Goal: Information Seeking & Learning: Understand process/instructions

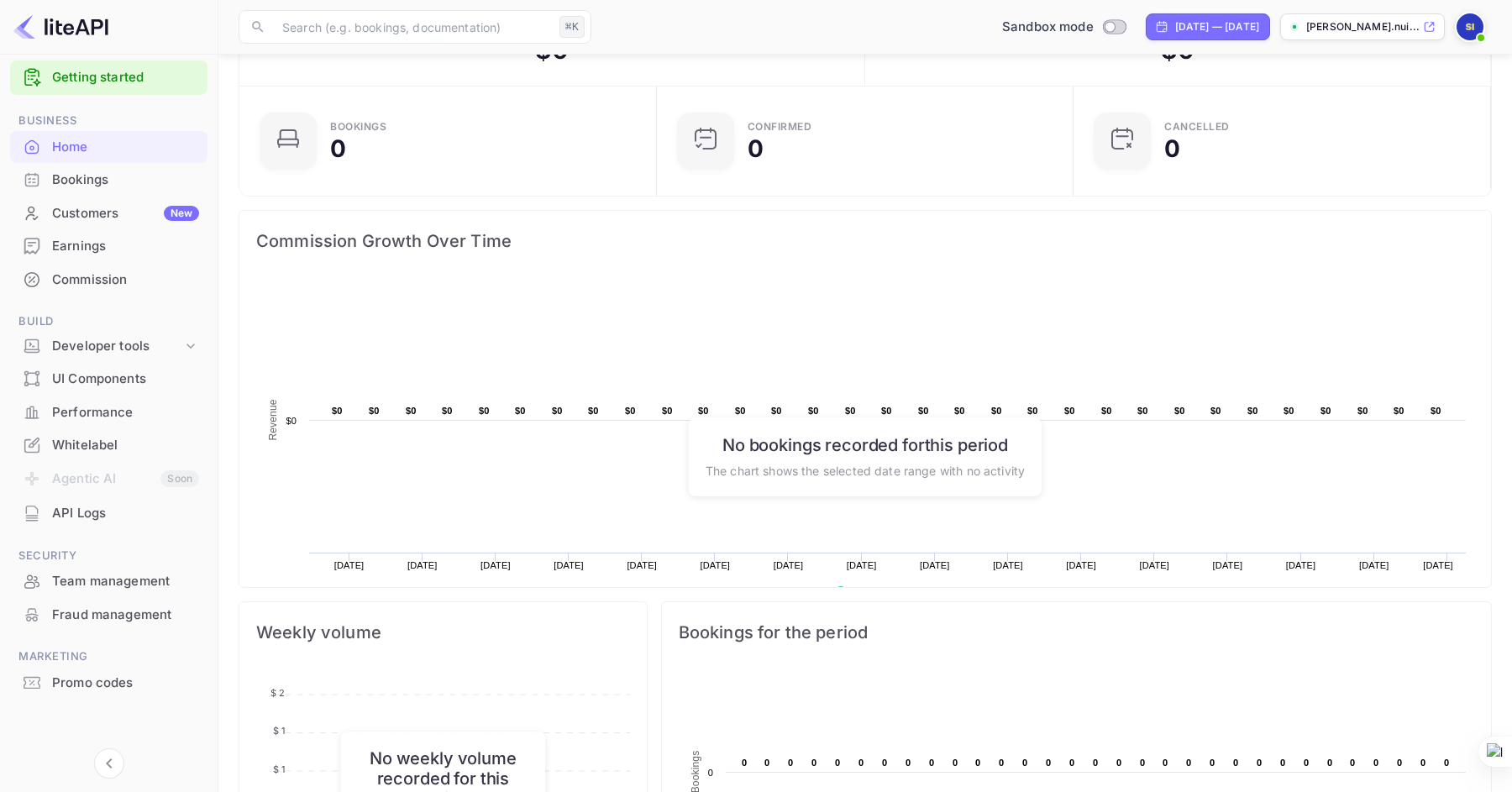
scroll to position [11, 0]
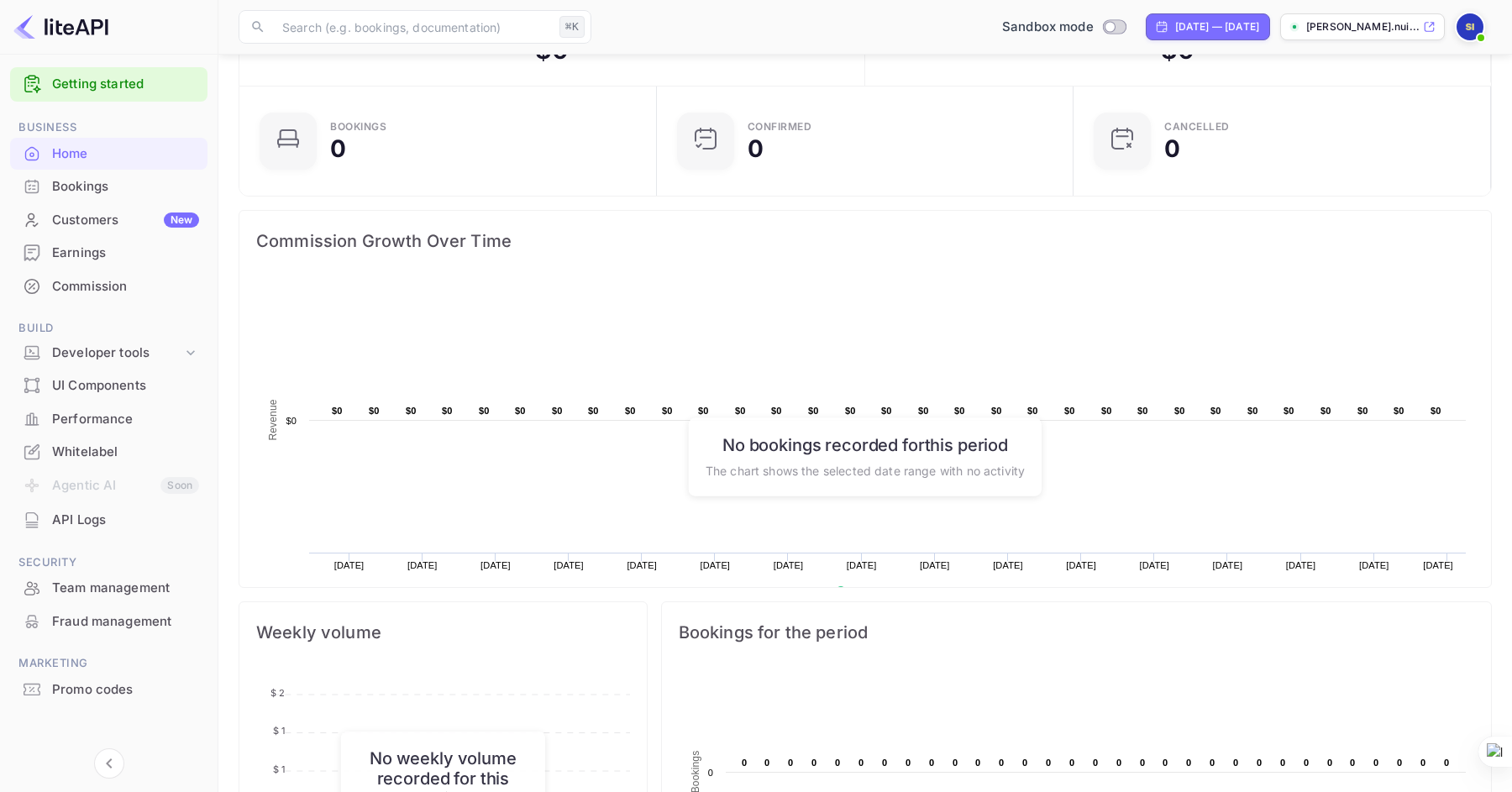
click at [75, 192] on div "Bookings" at bounding box center [125, 187] width 147 height 19
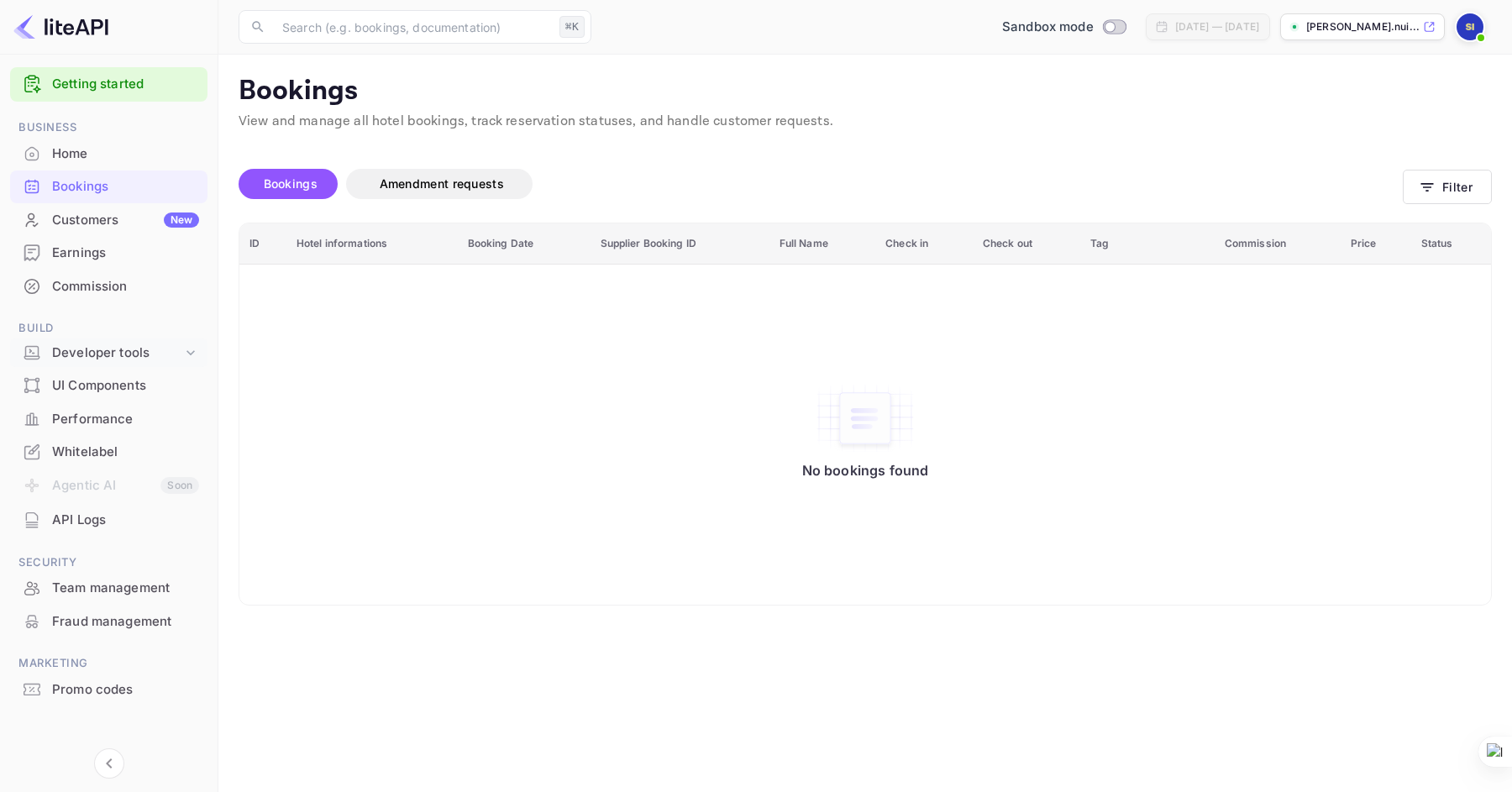
click at [134, 353] on div "Developer tools" at bounding box center [117, 353] width 130 height 19
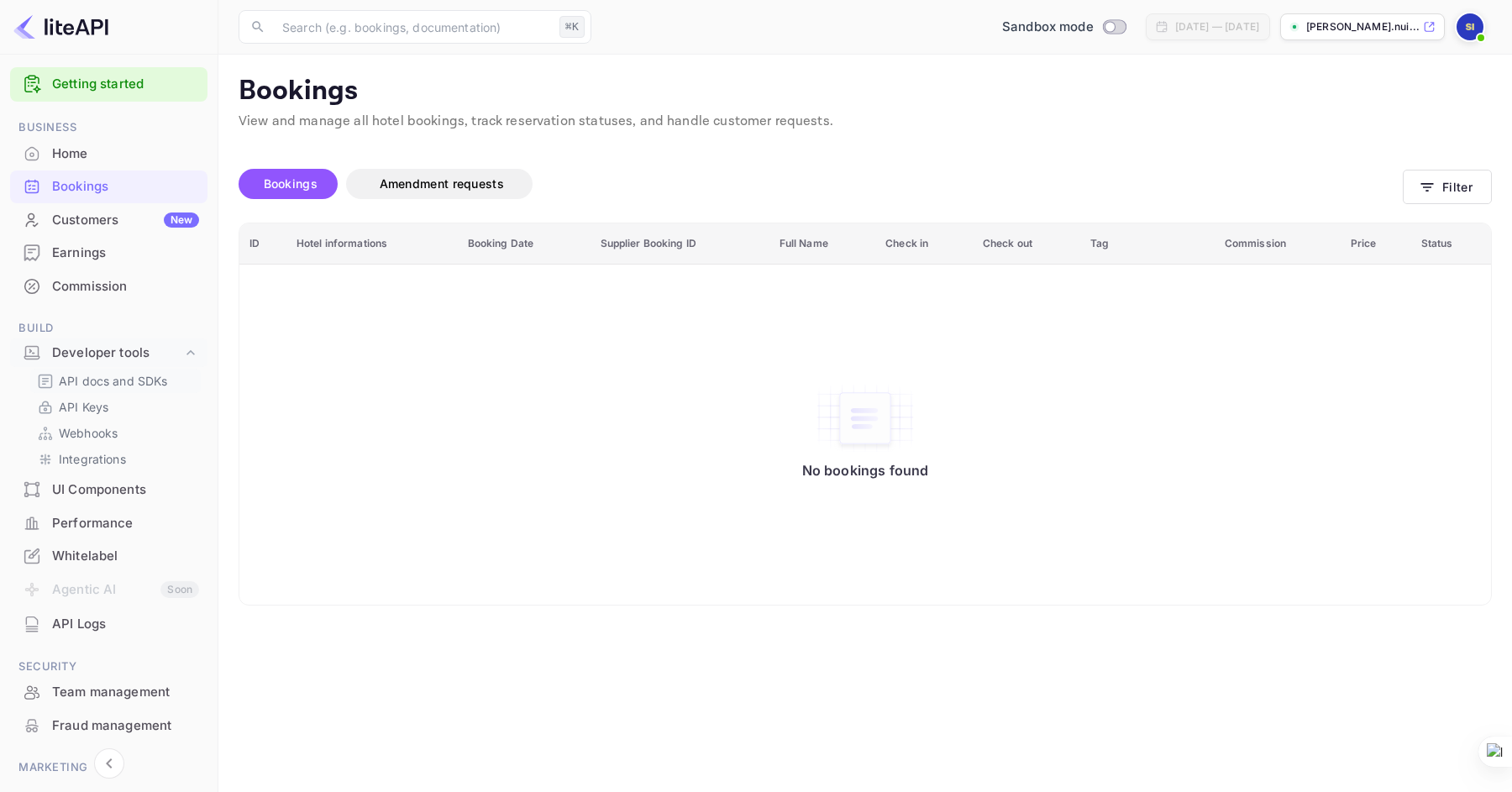
click at [113, 380] on p "API docs and SDKs" at bounding box center [114, 381] width 110 height 18
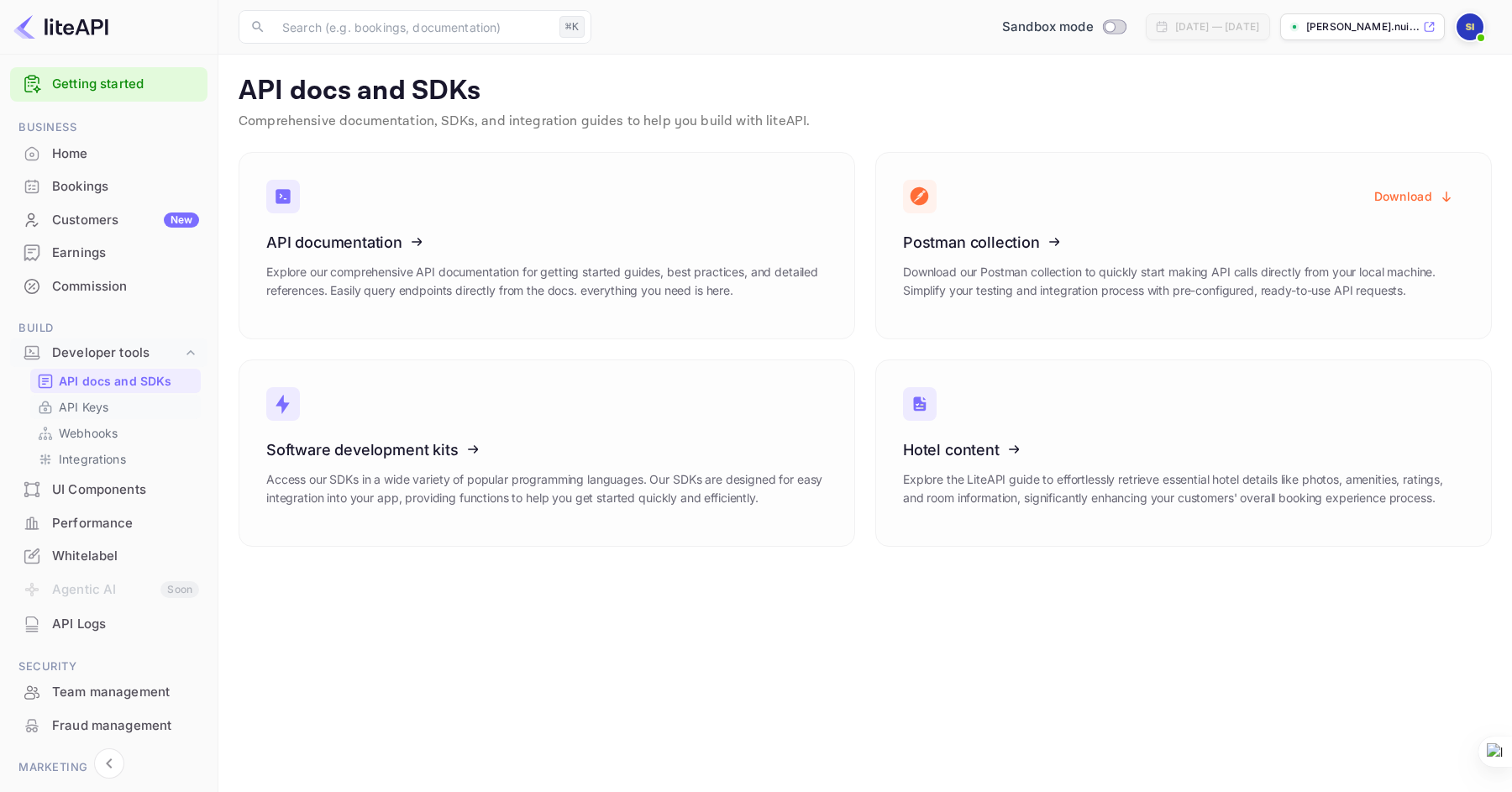
click at [107, 404] on p "API Keys" at bounding box center [84, 407] width 49 height 18
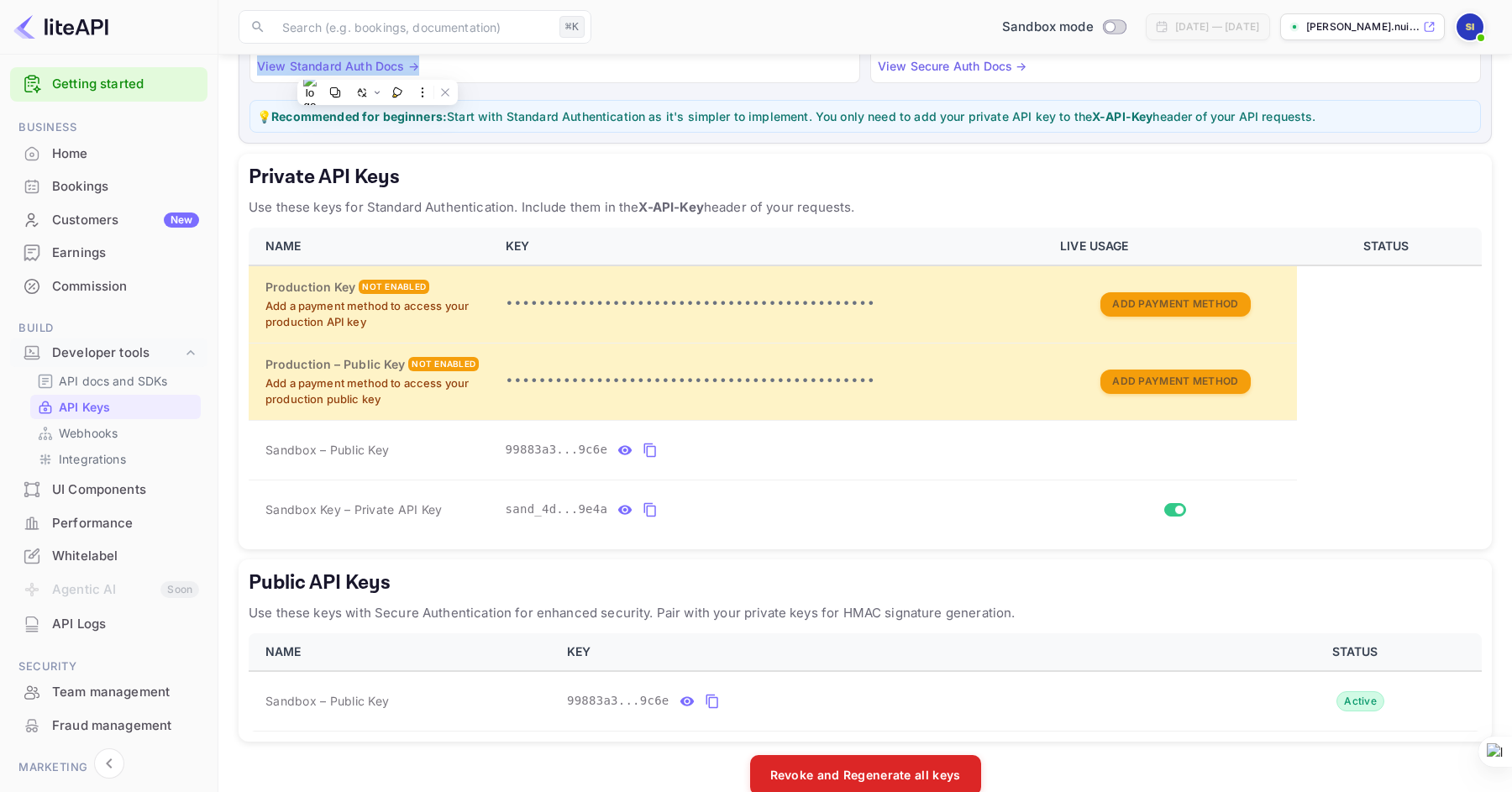
scroll to position [216, 0]
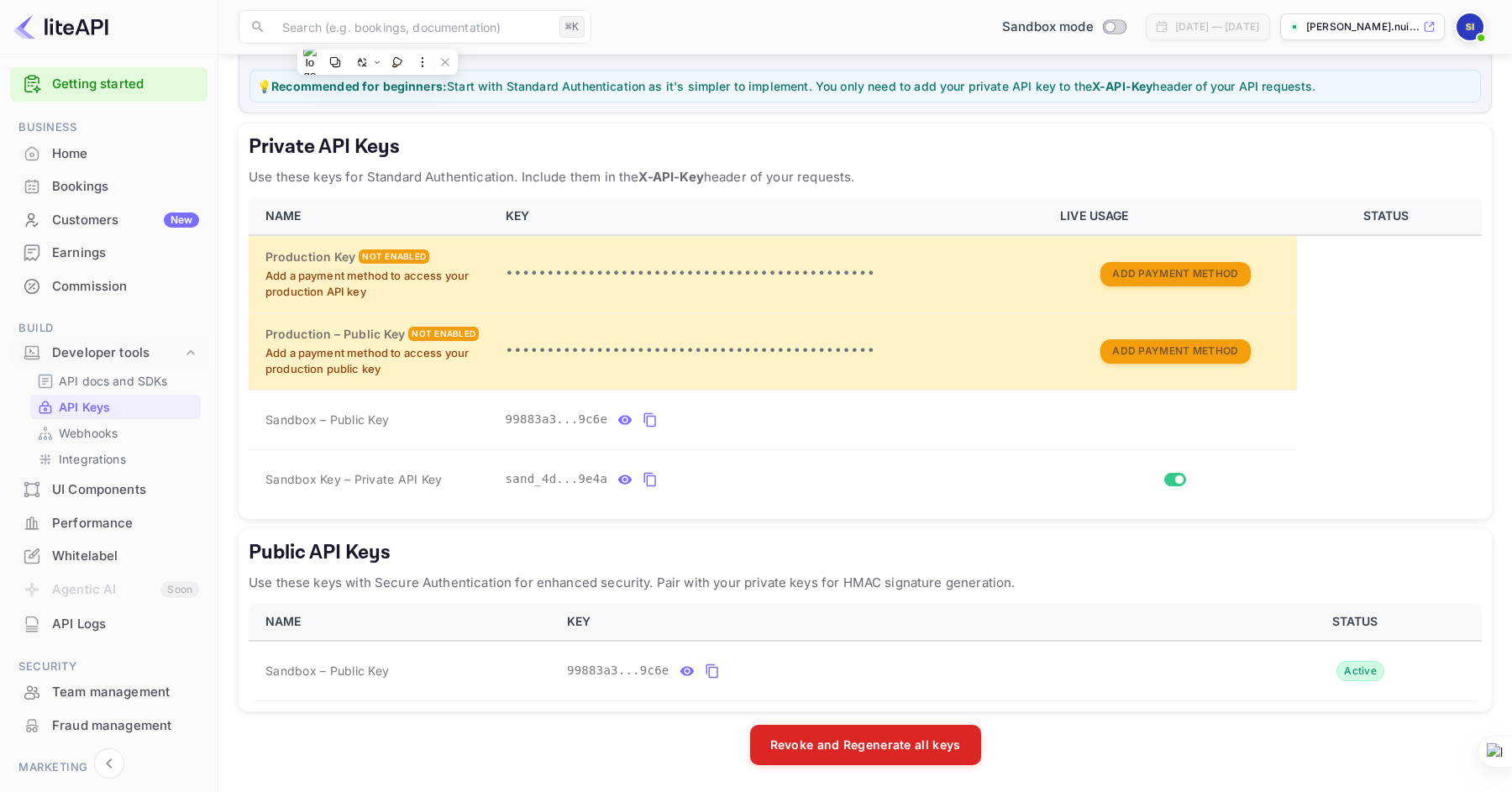
click at [95, 195] on div "Bookings" at bounding box center [125, 187] width 147 height 19
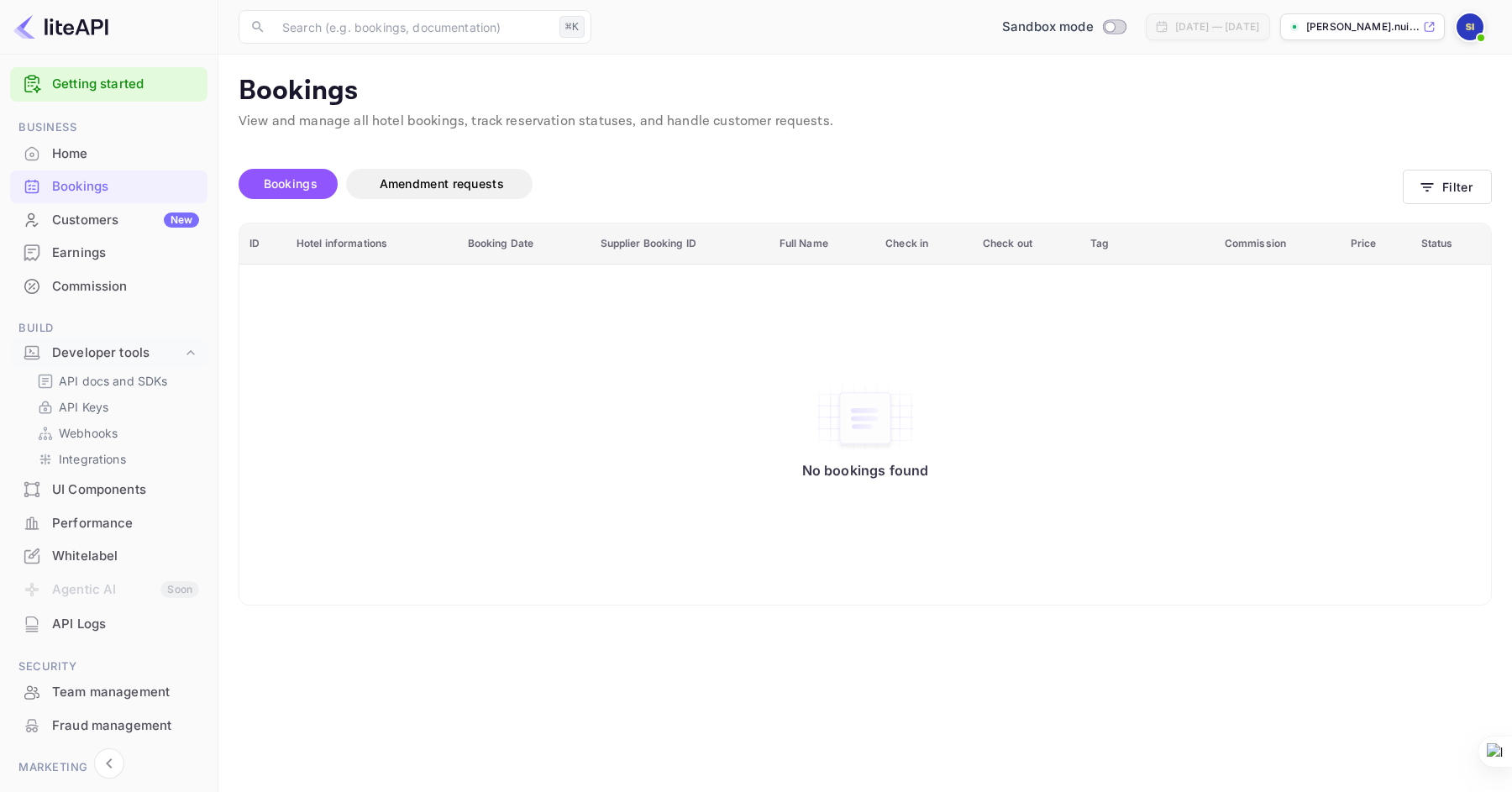
click at [95, 216] on div "Customers New" at bounding box center [125, 221] width 147 height 19
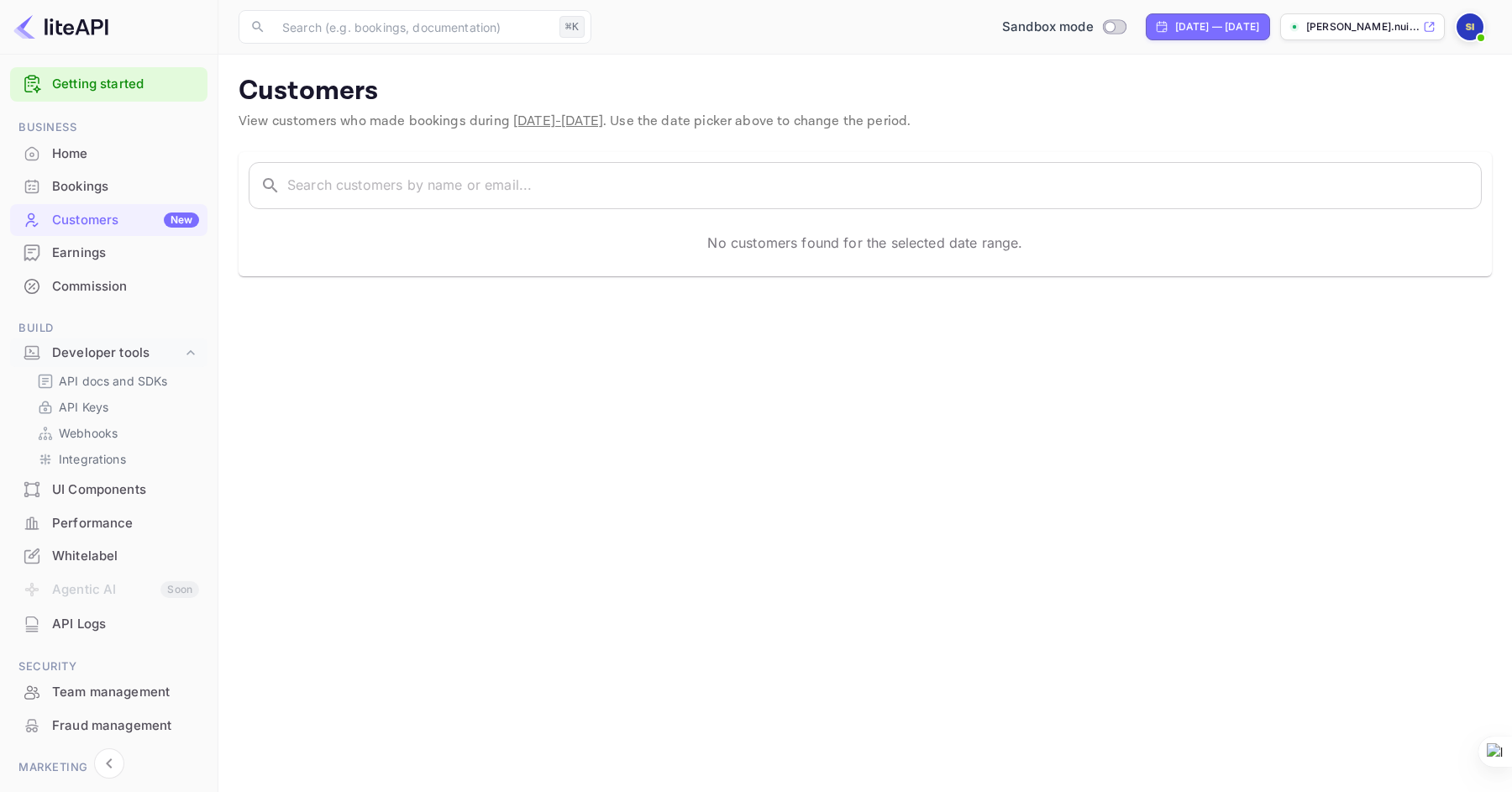
click at [75, 185] on div "Bookings" at bounding box center [125, 187] width 147 height 19
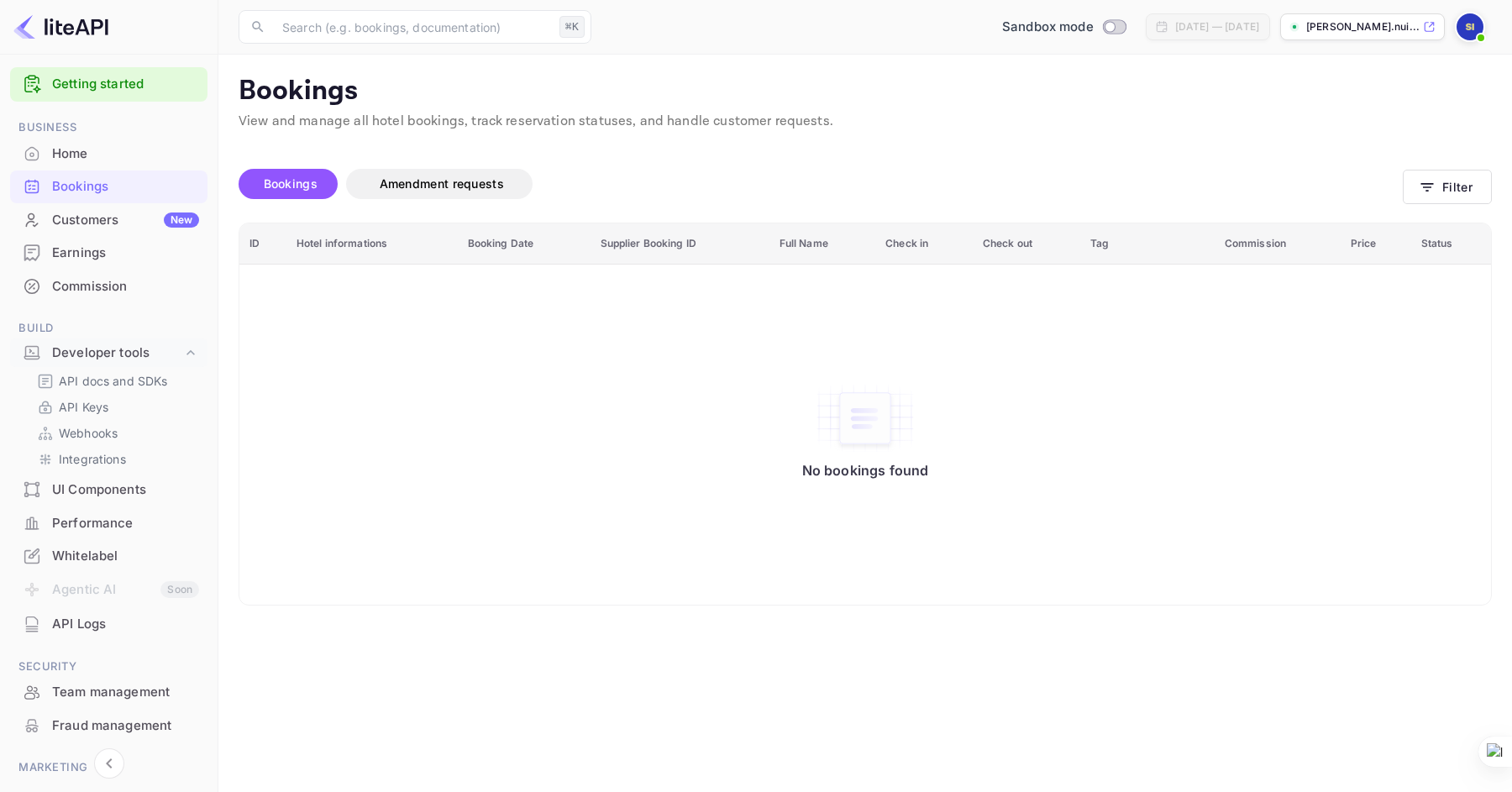
click at [111, 225] on div "Customers New" at bounding box center [125, 221] width 147 height 19
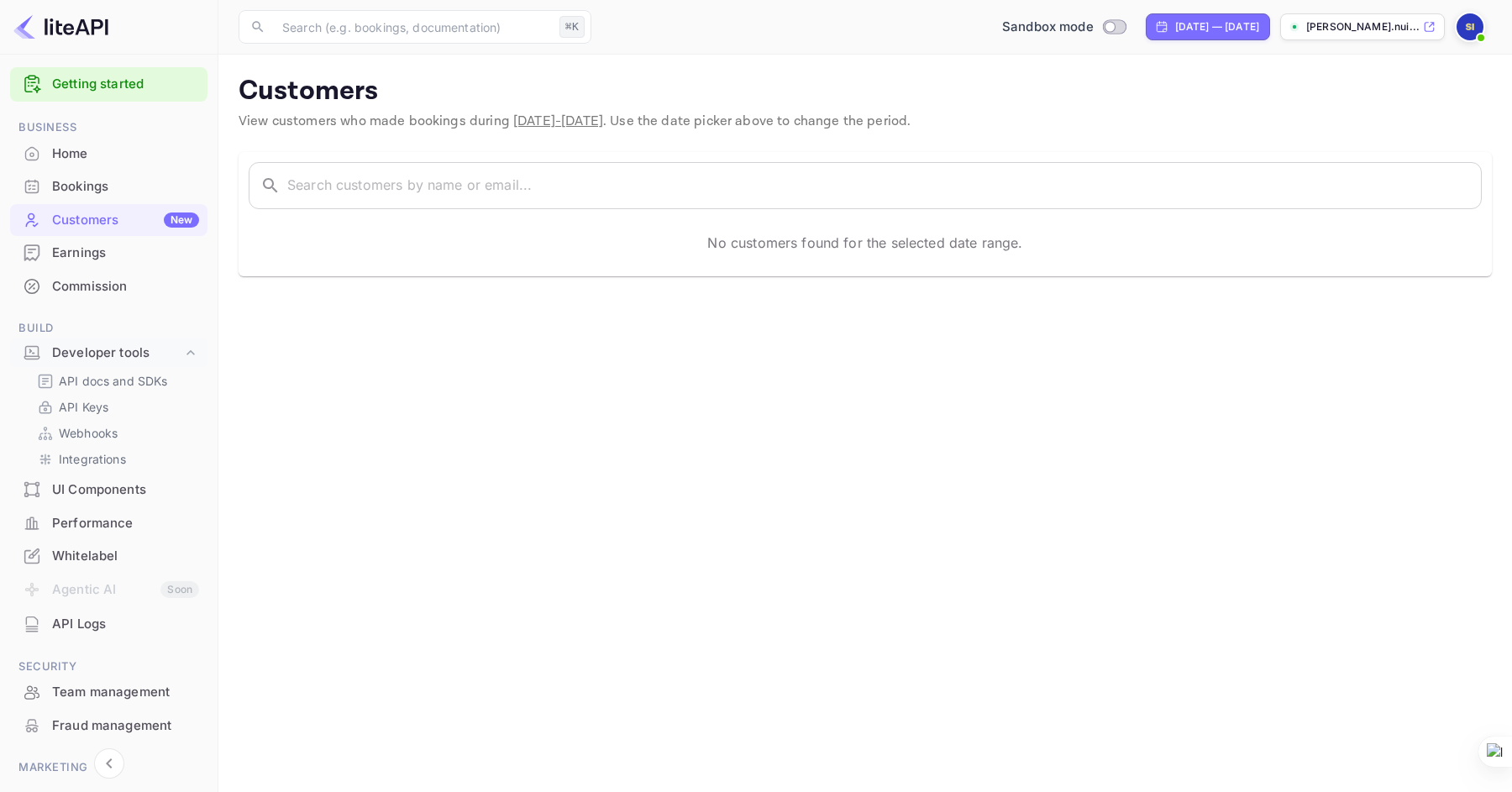
click at [1343, 26] on p "[PERSON_NAME].nui..." at bounding box center [1363, 26] width 113 height 15
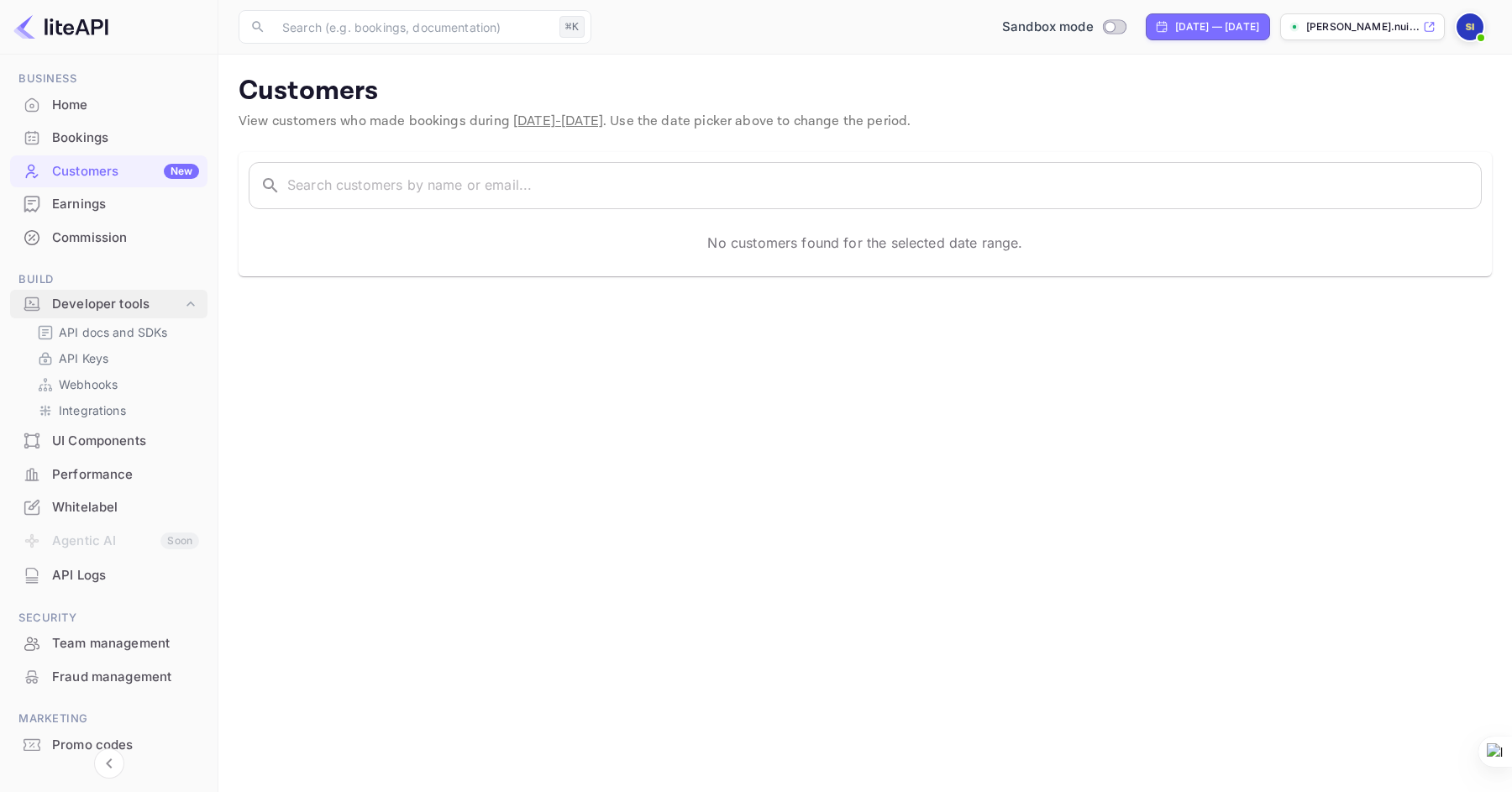
scroll to position [65, 0]
click at [93, 354] on p "API Keys" at bounding box center [84, 352] width 49 height 18
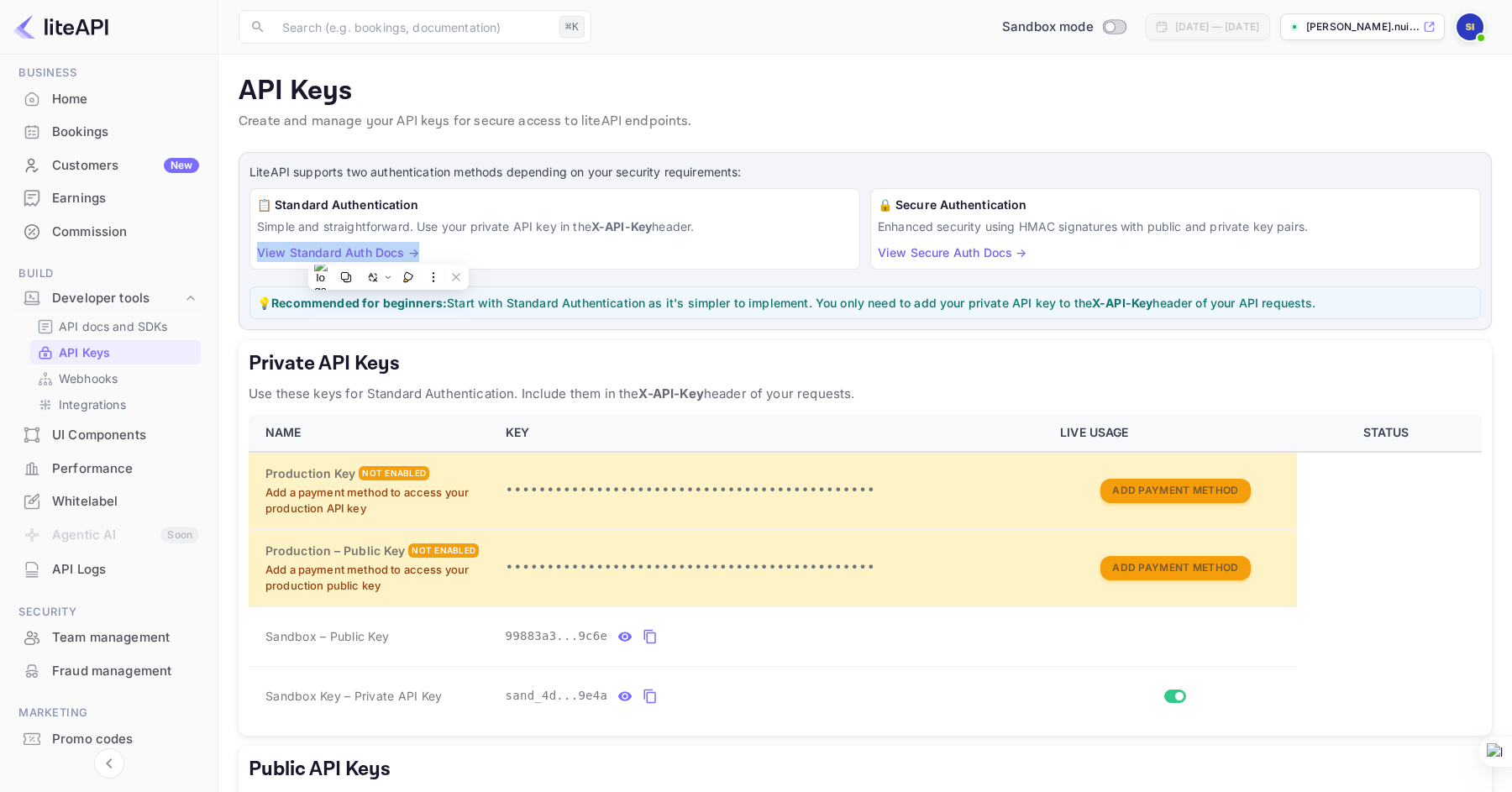
click at [77, 168] on div "Customers New" at bounding box center [125, 166] width 147 height 19
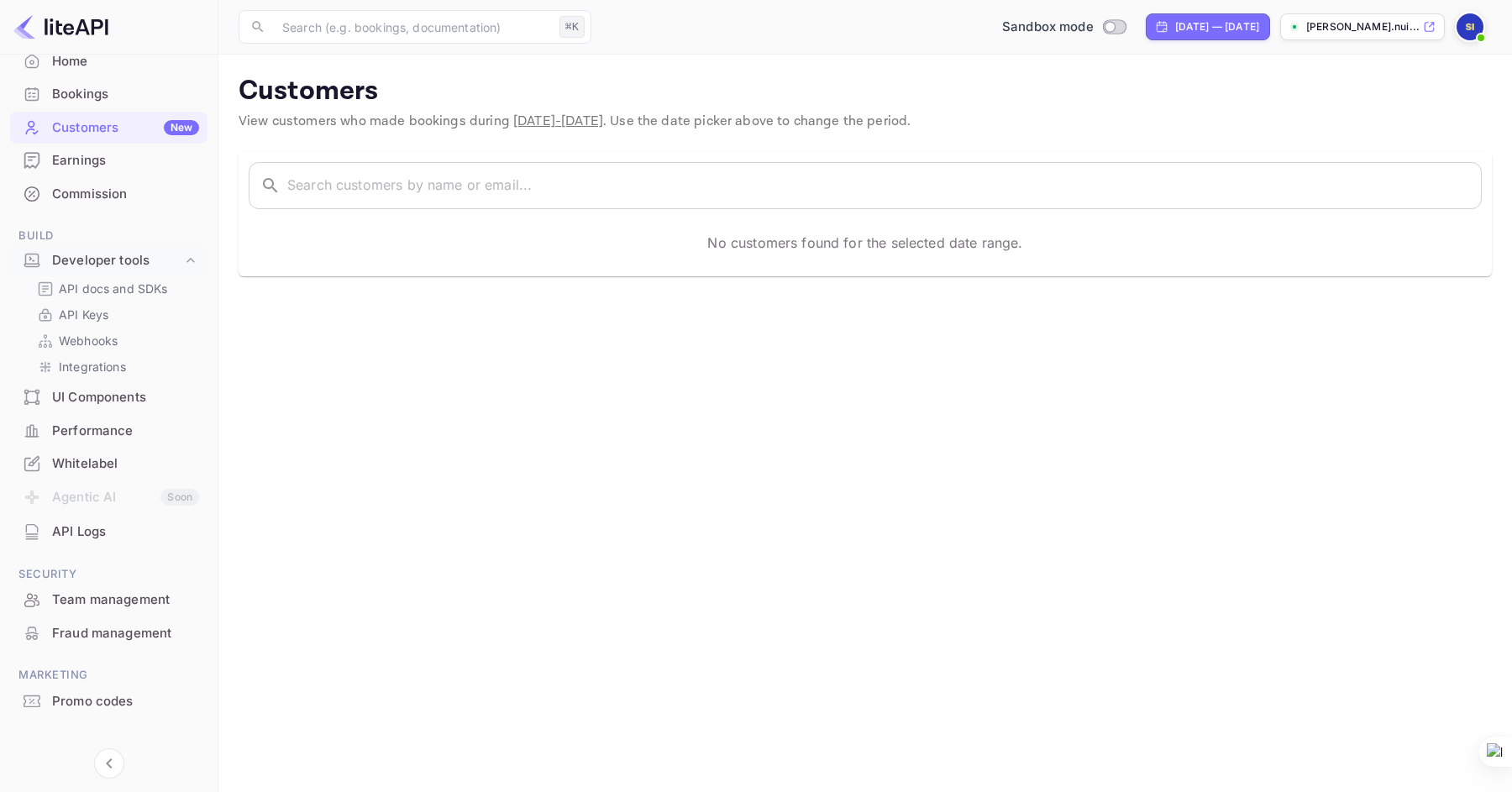
scroll to position [105, 0]
click at [80, 314] on p "API Keys" at bounding box center [84, 313] width 49 height 18
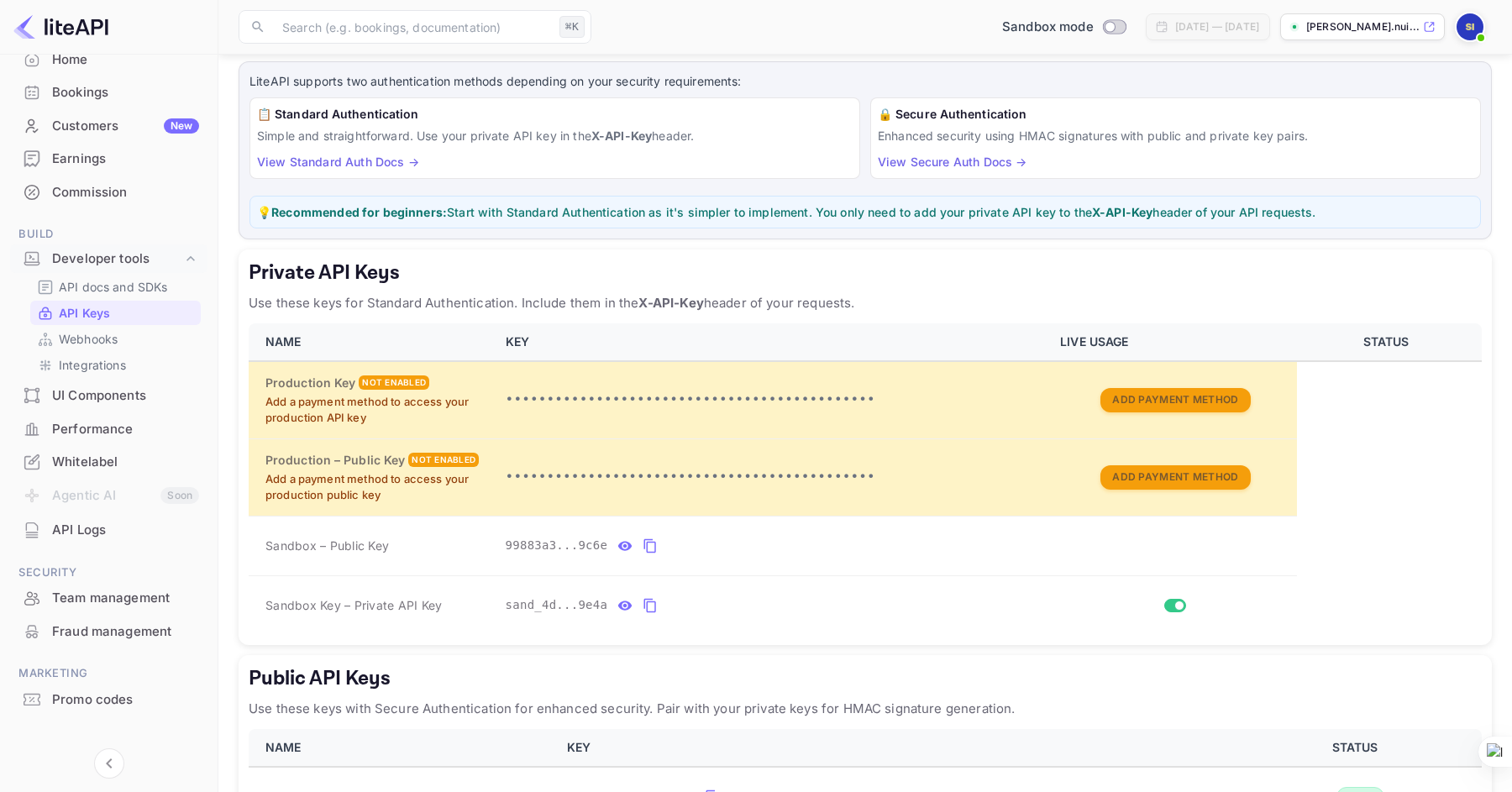
scroll to position [75, 0]
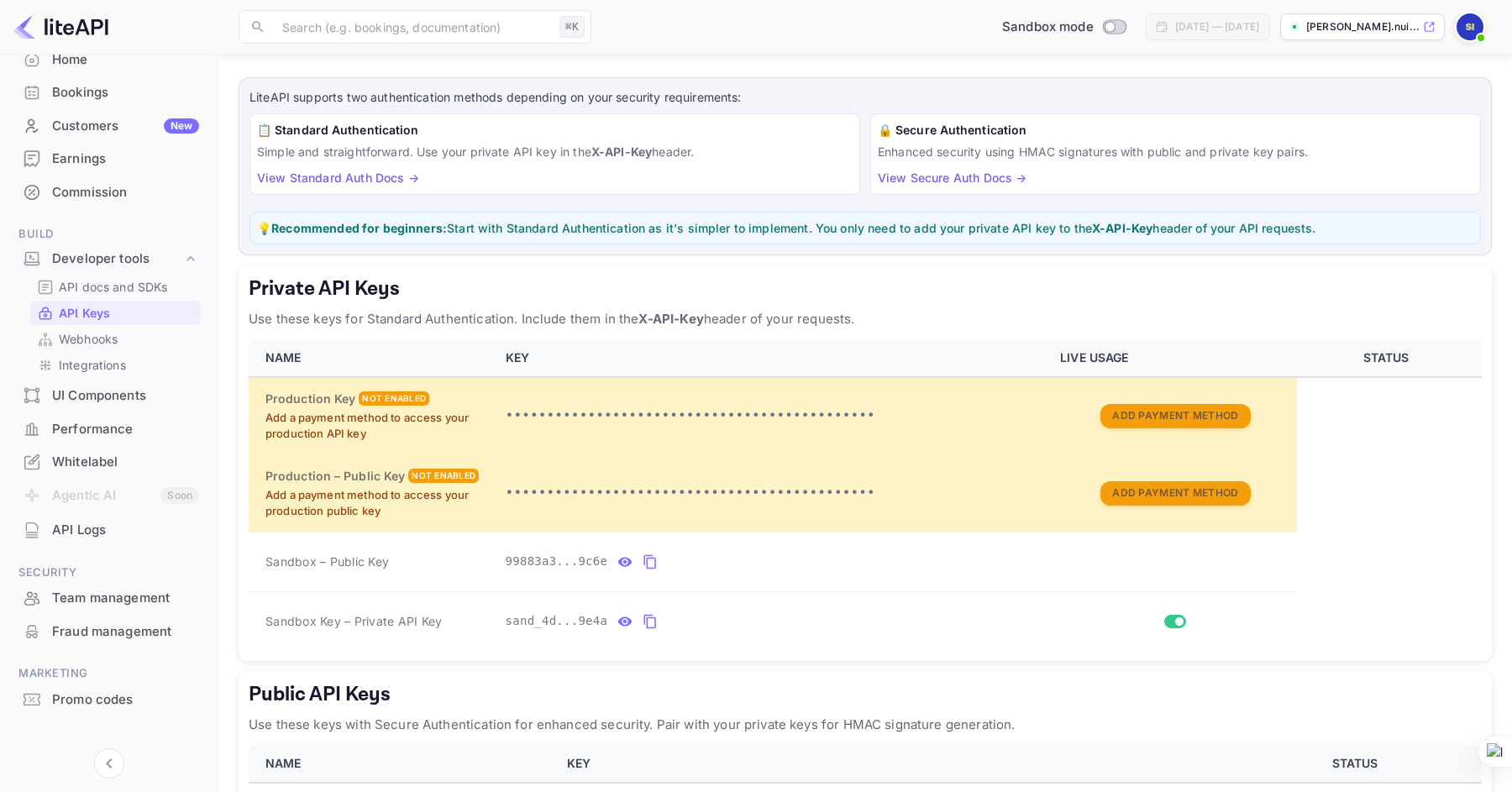
click at [375, 179] on link "View Standard Auth Docs →" at bounding box center [338, 177] width 163 height 14
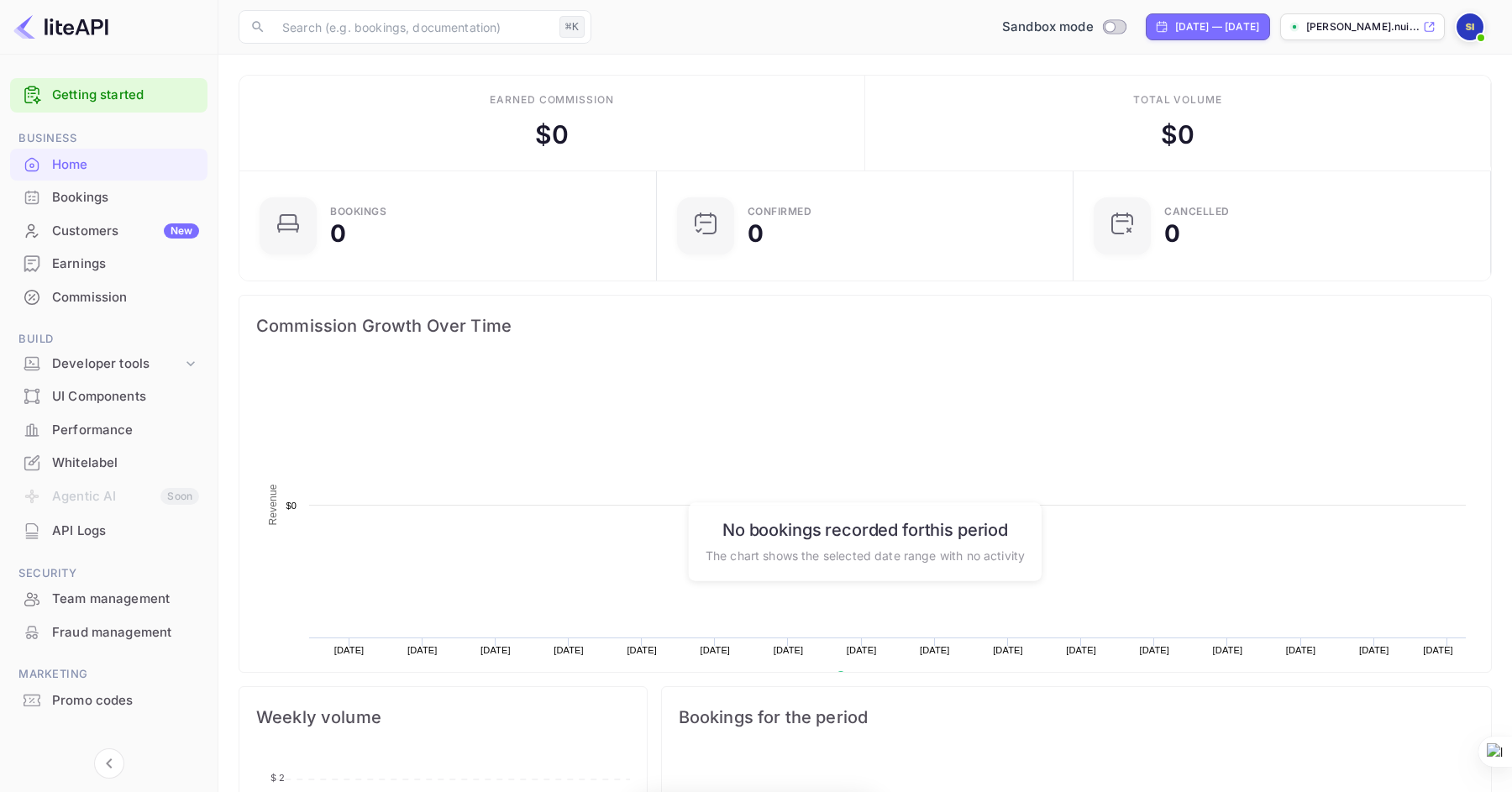
scroll to position [273, 407]
